Goal: Task Accomplishment & Management: Complete application form

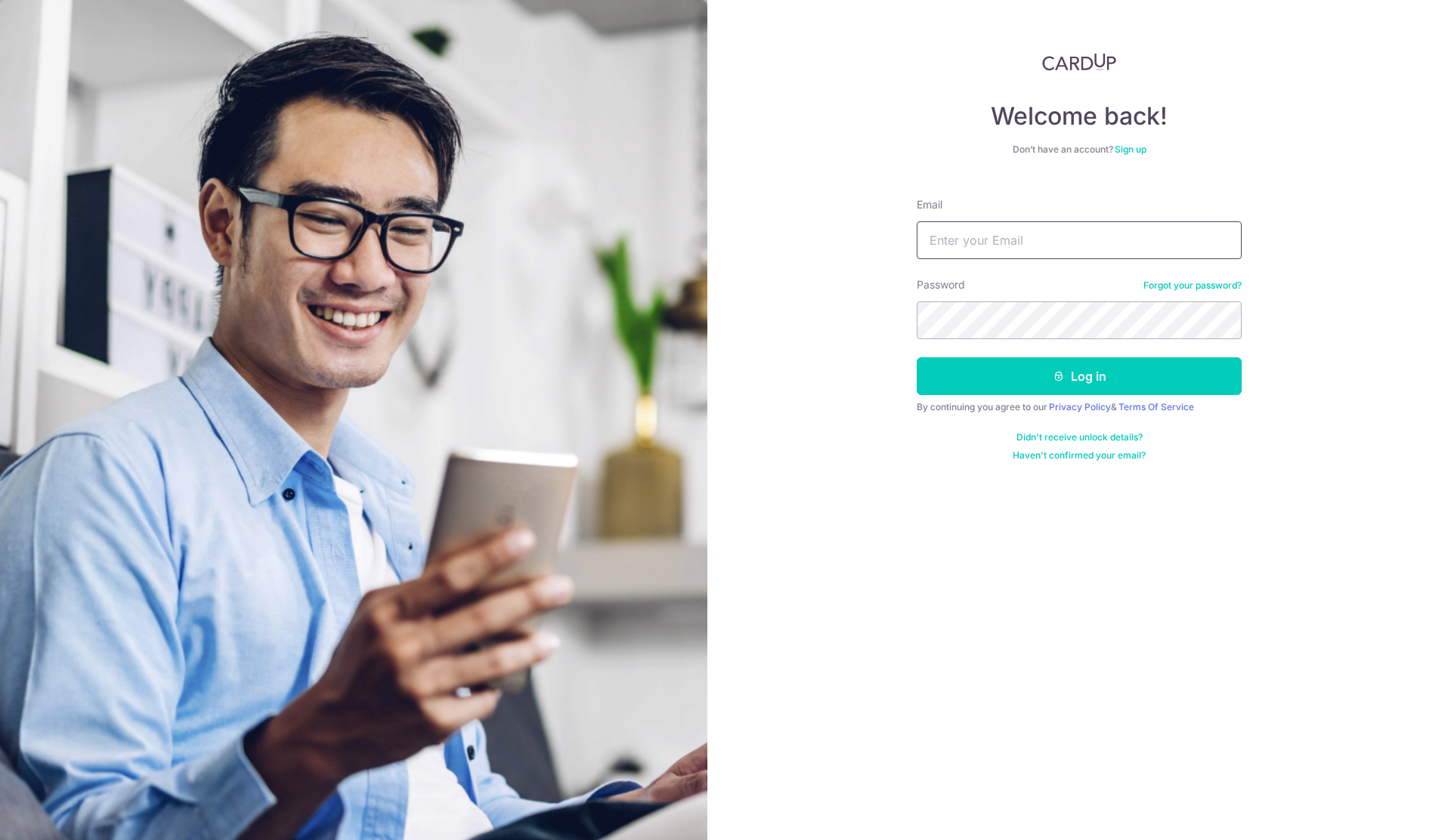
click at [981, 255] on input "Email" at bounding box center [1078, 240] width 325 height 38
type input "nixonsoh@gmail.com"
click at [1074, 376] on button "Log in" at bounding box center [1078, 376] width 325 height 38
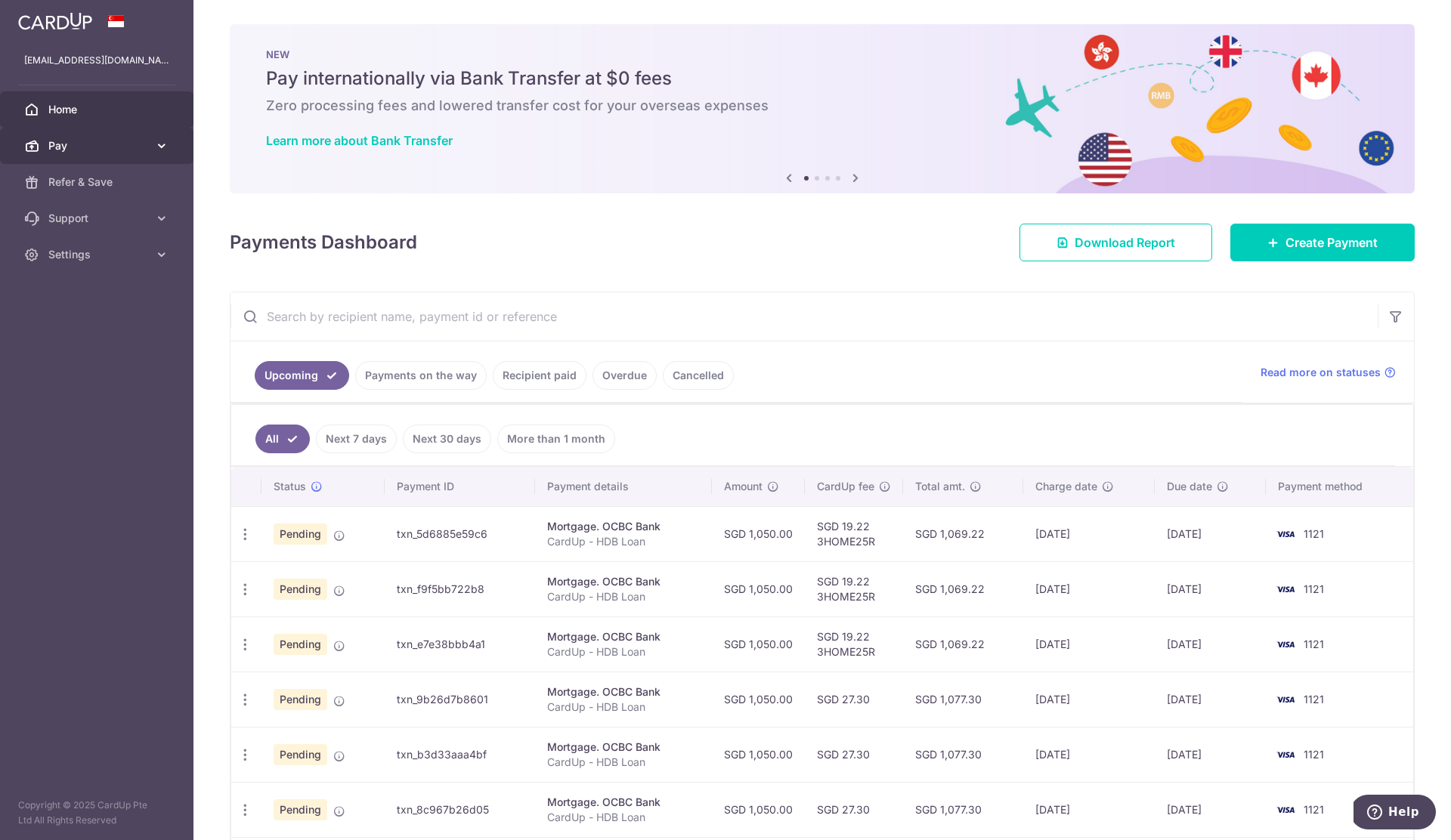
click at [101, 153] on link "Pay" at bounding box center [96, 145] width 193 height 36
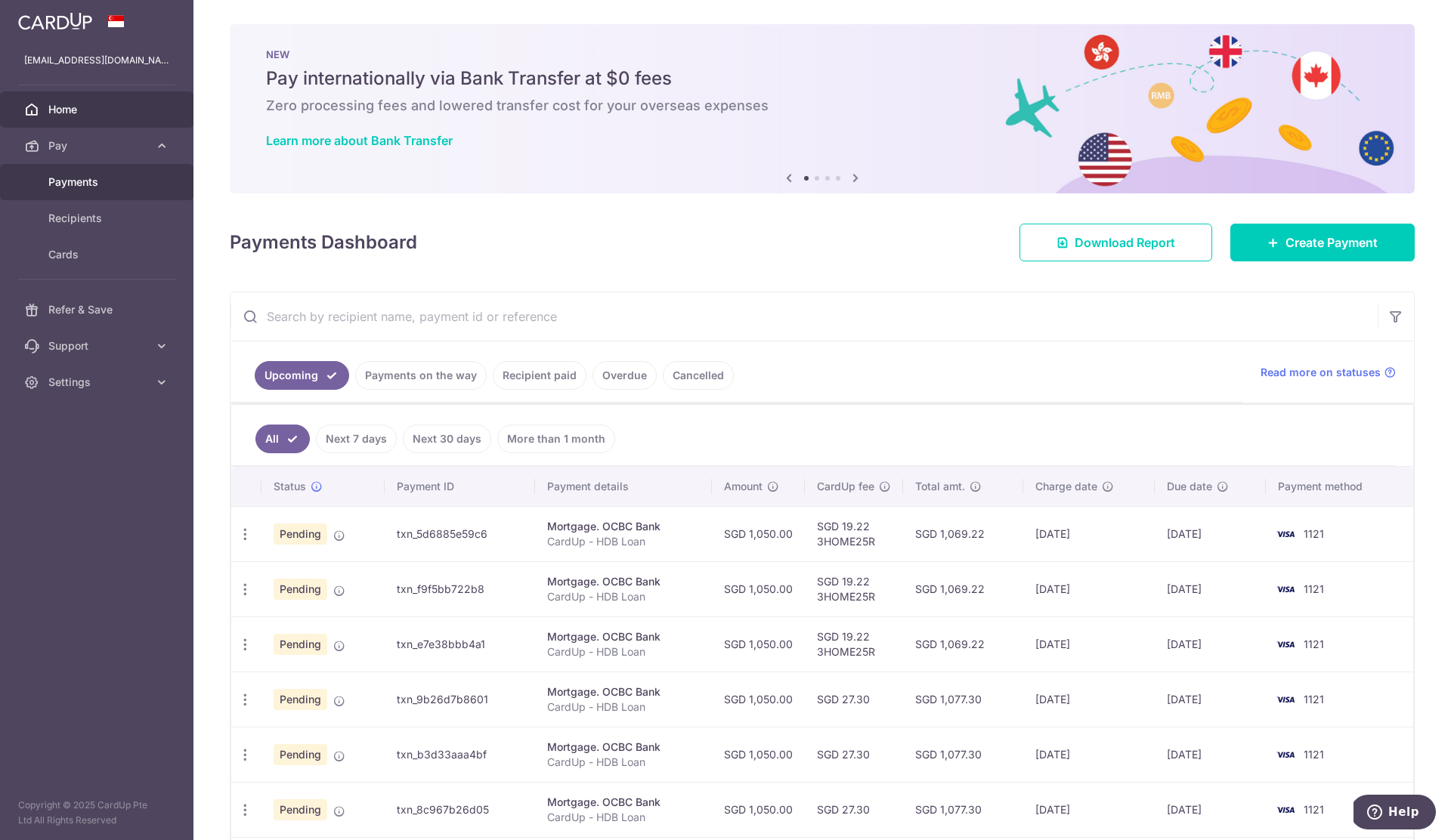
click at [84, 184] on span "Payments" at bounding box center [98, 181] width 100 height 15
click at [1269, 245] on icon at bounding box center [1274, 242] width 12 height 12
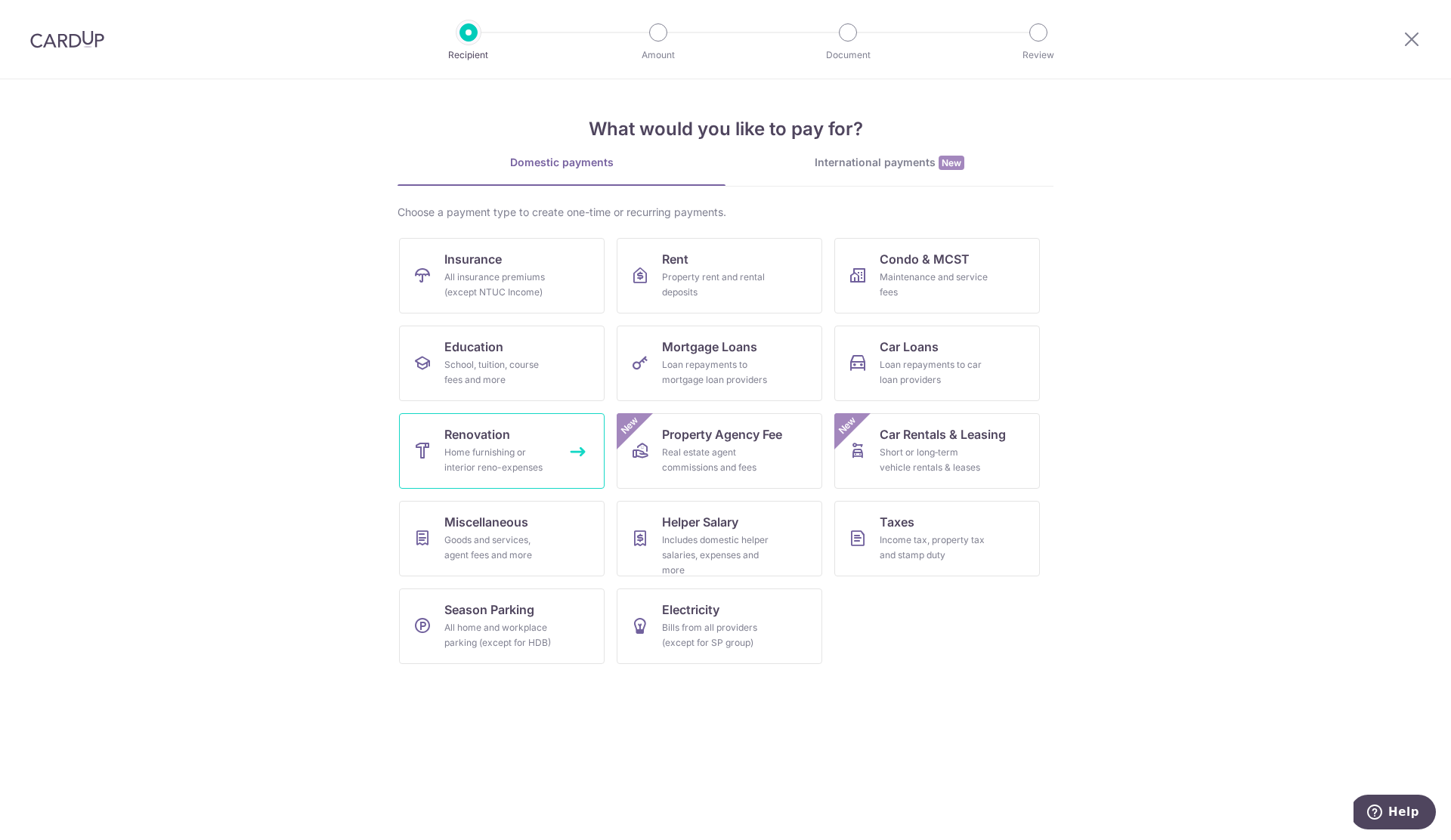
click at [524, 433] on link "Renovation Home furnishing or interior reno-expenses" at bounding box center [502, 451] width 206 height 75
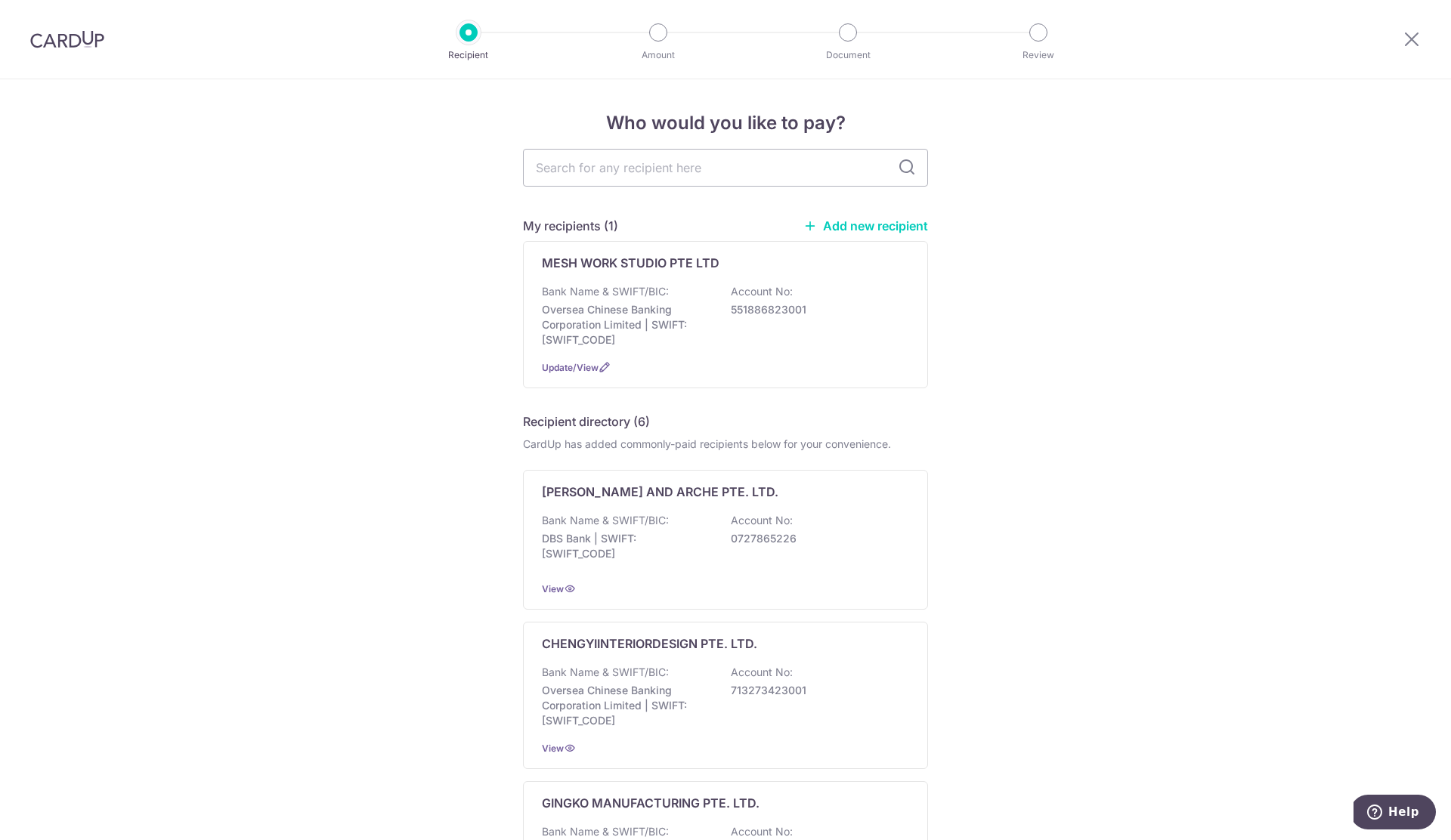
click at [884, 226] on link "Add new recipient" at bounding box center [865, 225] width 125 height 15
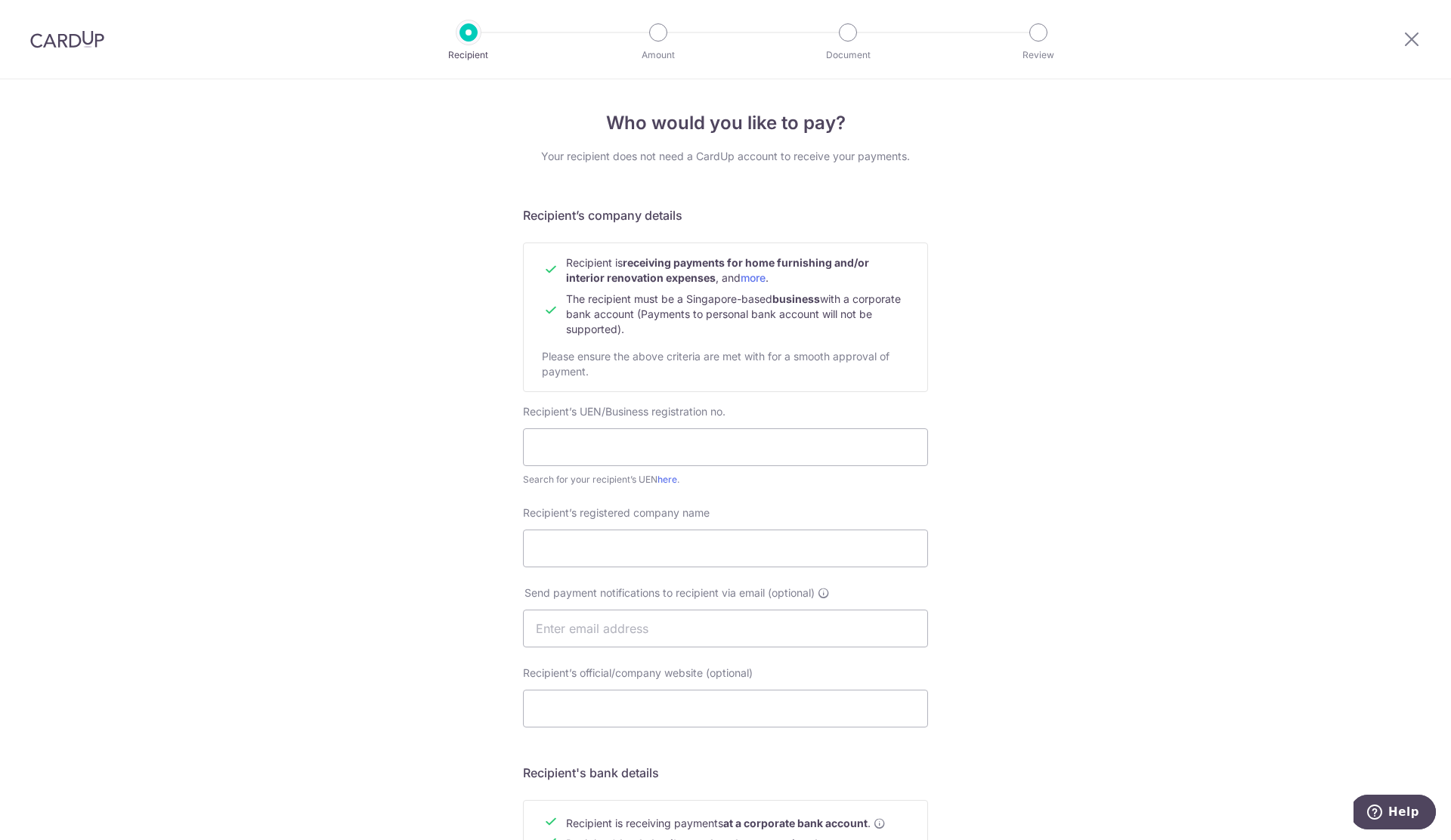
click at [896, 166] on div "Who would you like to pay? Your recipient does not need a CardUp account to rec…" at bounding box center [725, 627] width 405 height 1035
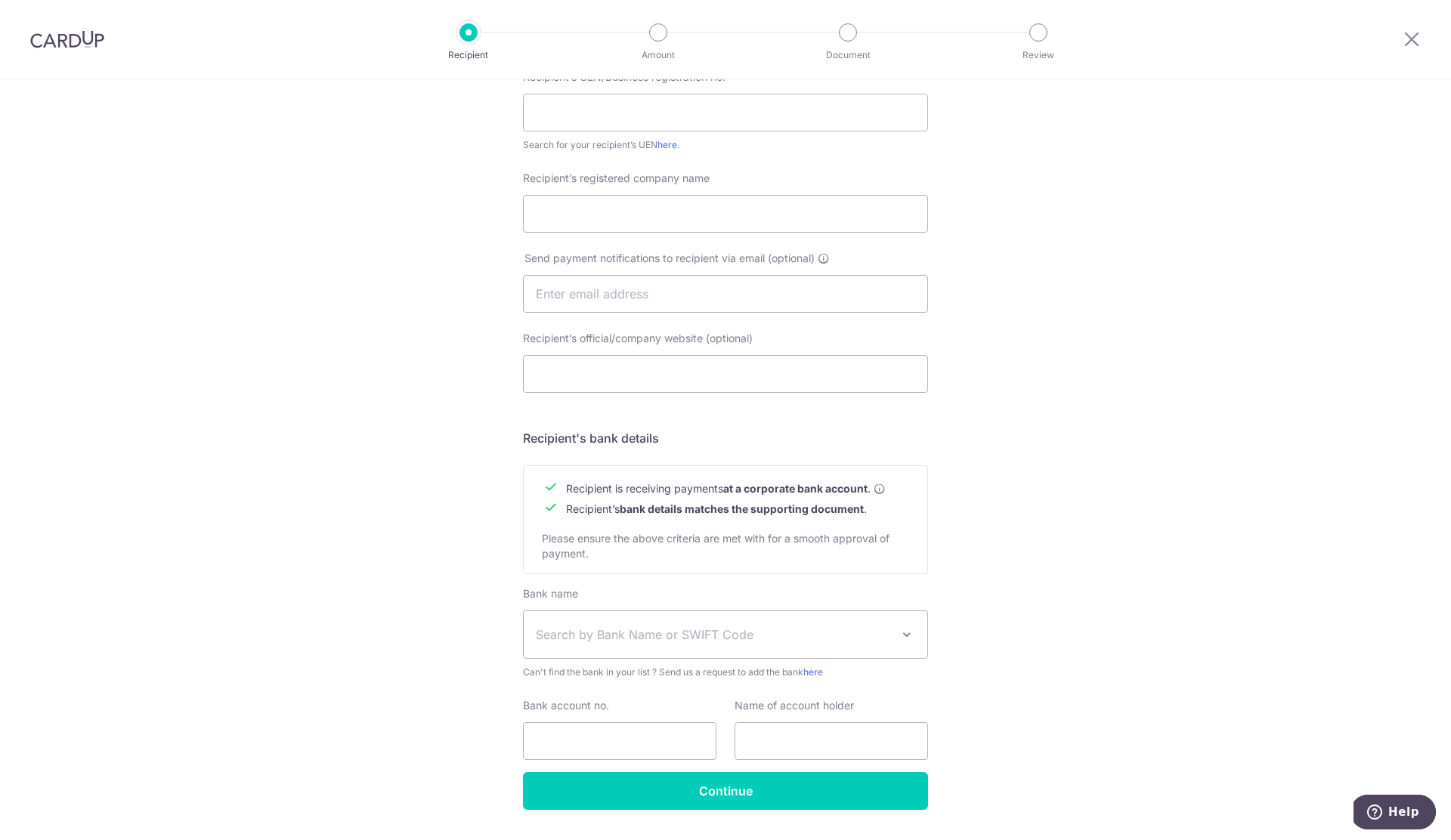
scroll to position [375, 0]
